Goal: Information Seeking & Learning: Learn about a topic

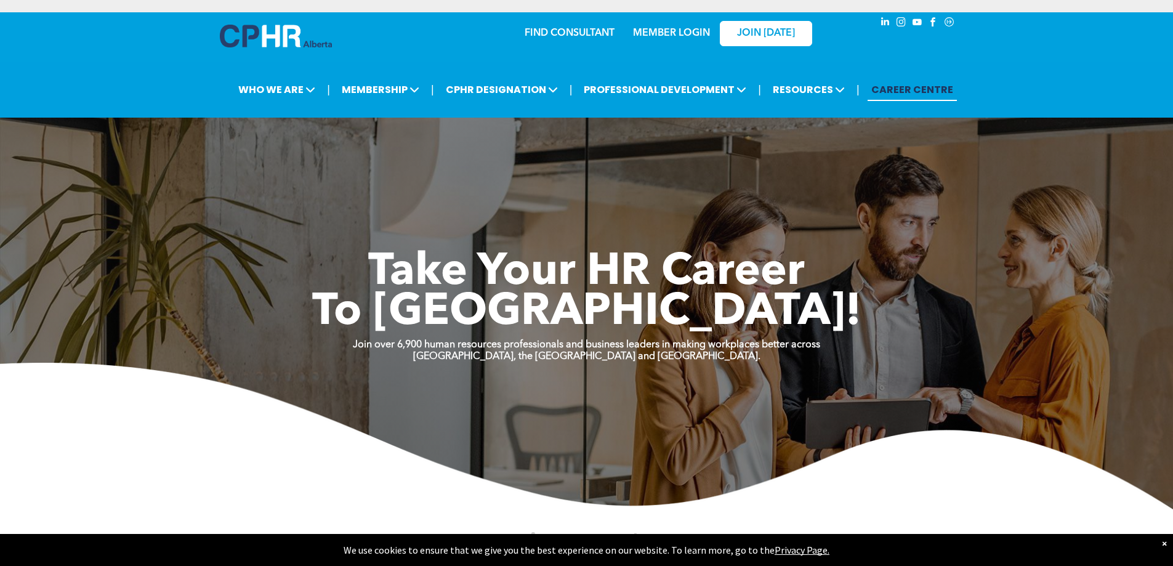
click at [701, 425] on img at bounding box center [586, 436] width 1173 height 147
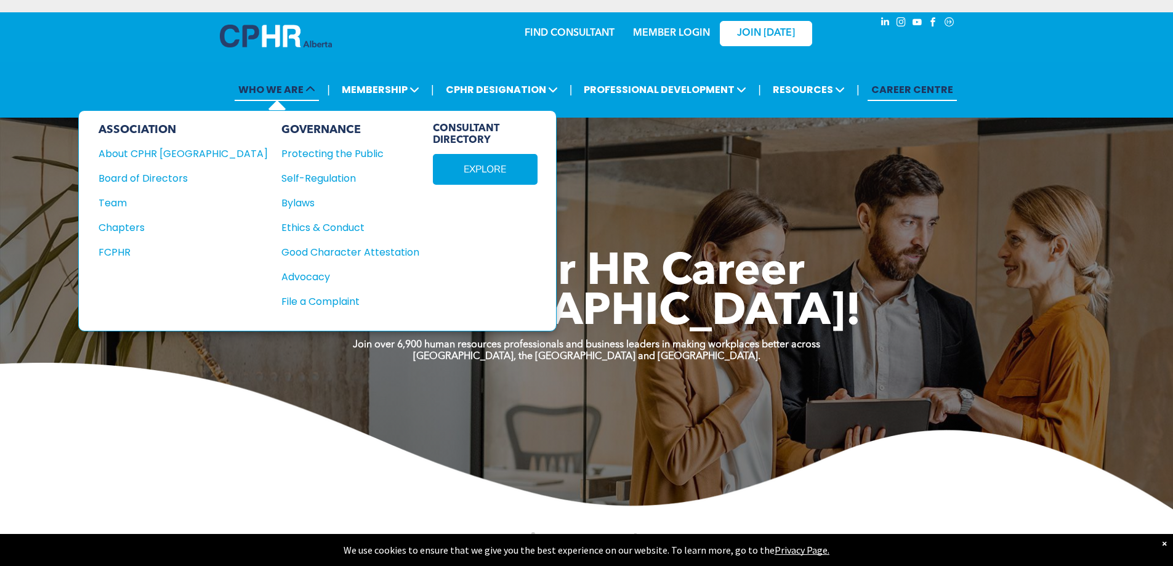
click at [311, 89] on icon at bounding box center [310, 89] width 10 height 10
click at [174, 149] on div "About CPHR Alberta" at bounding box center [175, 153] width 153 height 15
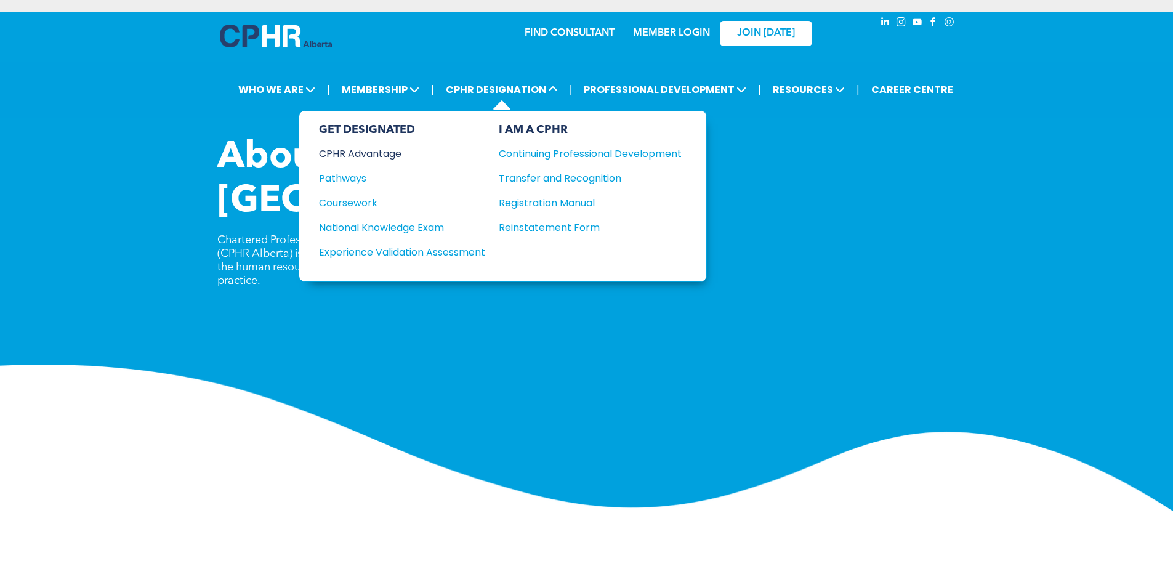
click at [381, 153] on div "CPHR Advantage" at bounding box center [394, 153] width 150 height 15
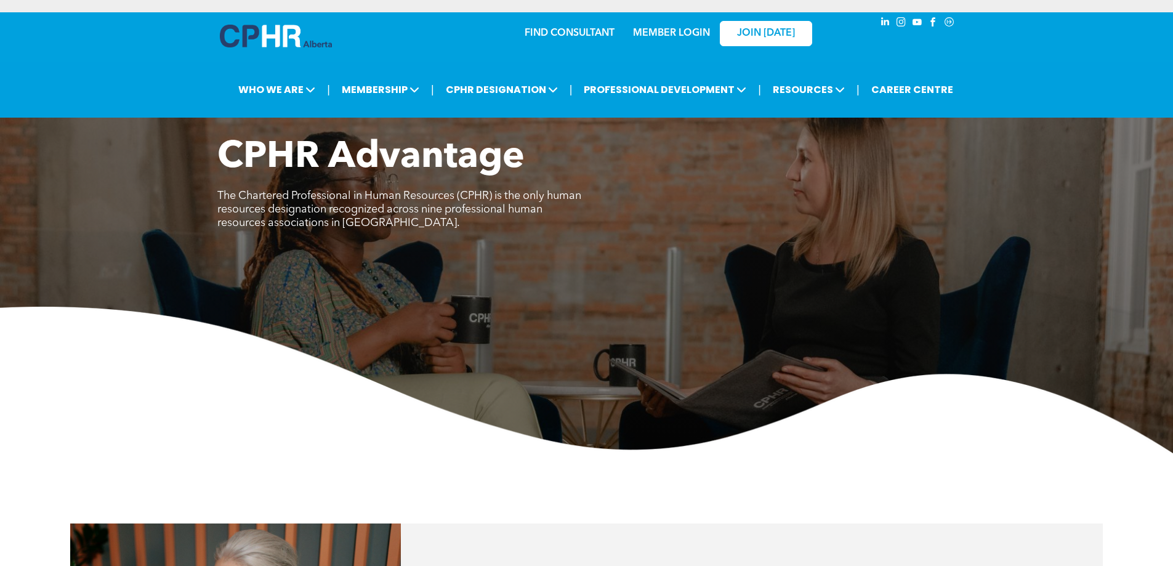
click at [395, 219] on span "The Chartered Professional in Human Resources (CPHR) is the only human resource…" at bounding box center [399, 209] width 364 height 38
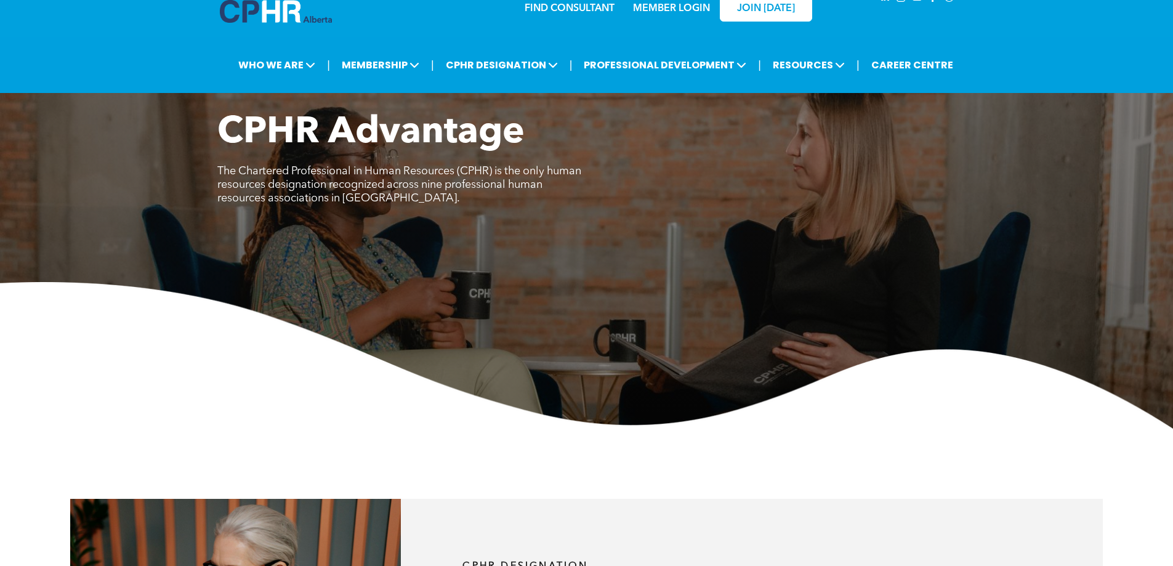
scroll to position [74, 0]
